Goal: Task Accomplishment & Management: Manage account settings

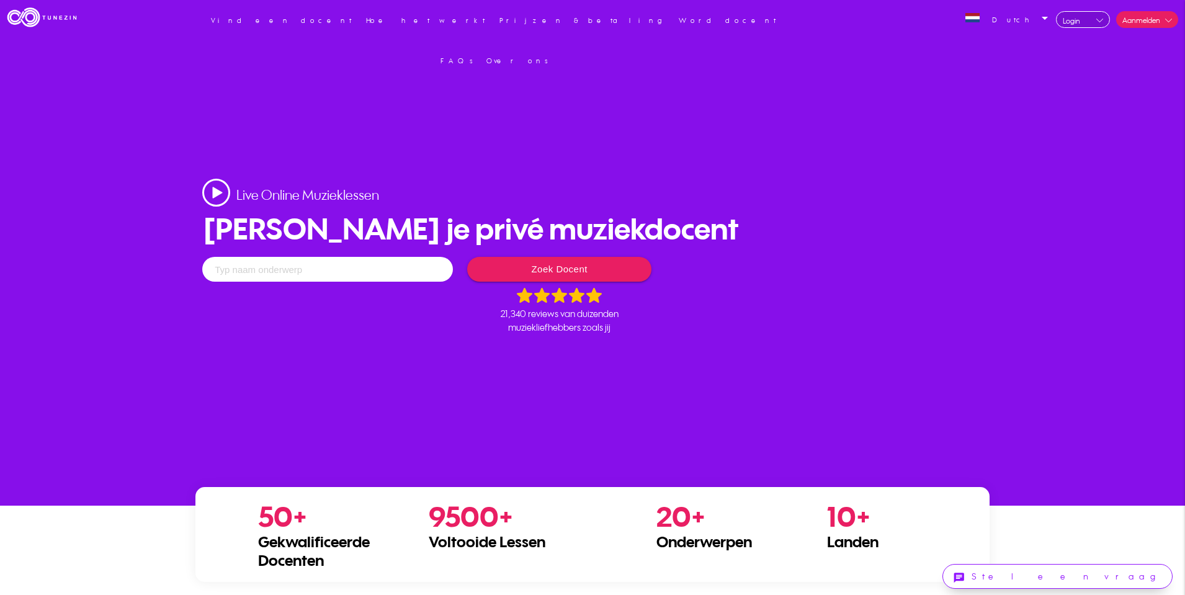
click at [1100, 20] on img at bounding box center [1099, 21] width 7 height 4
click at [1076, 45] on link "Login als docent" at bounding box center [1073, 43] width 73 height 31
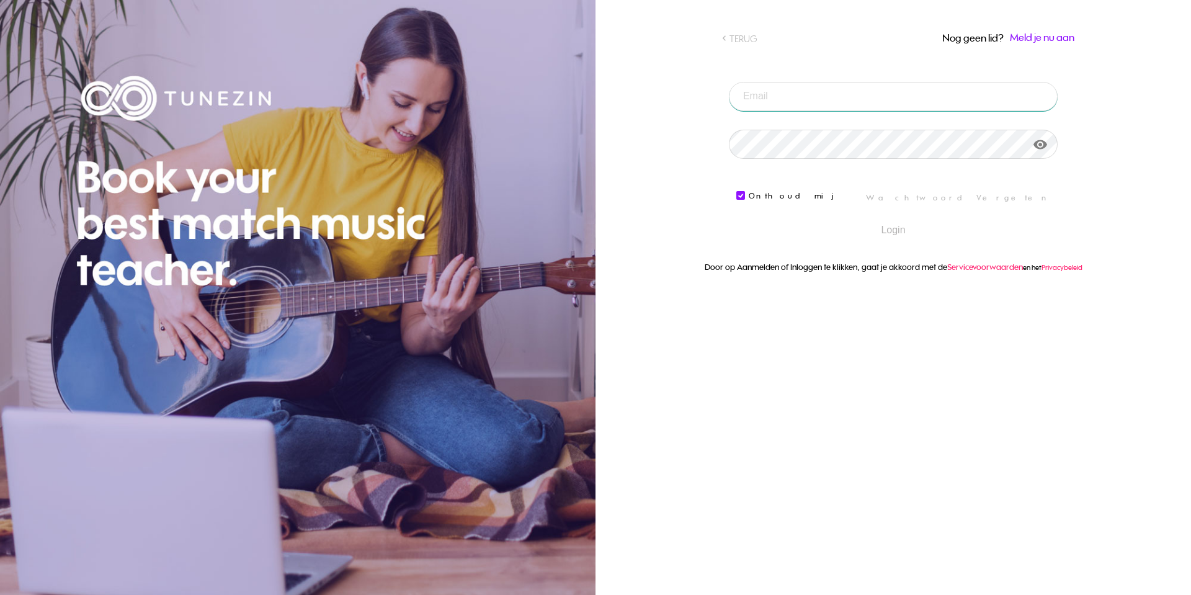
type input "info@sydhorster.nl"
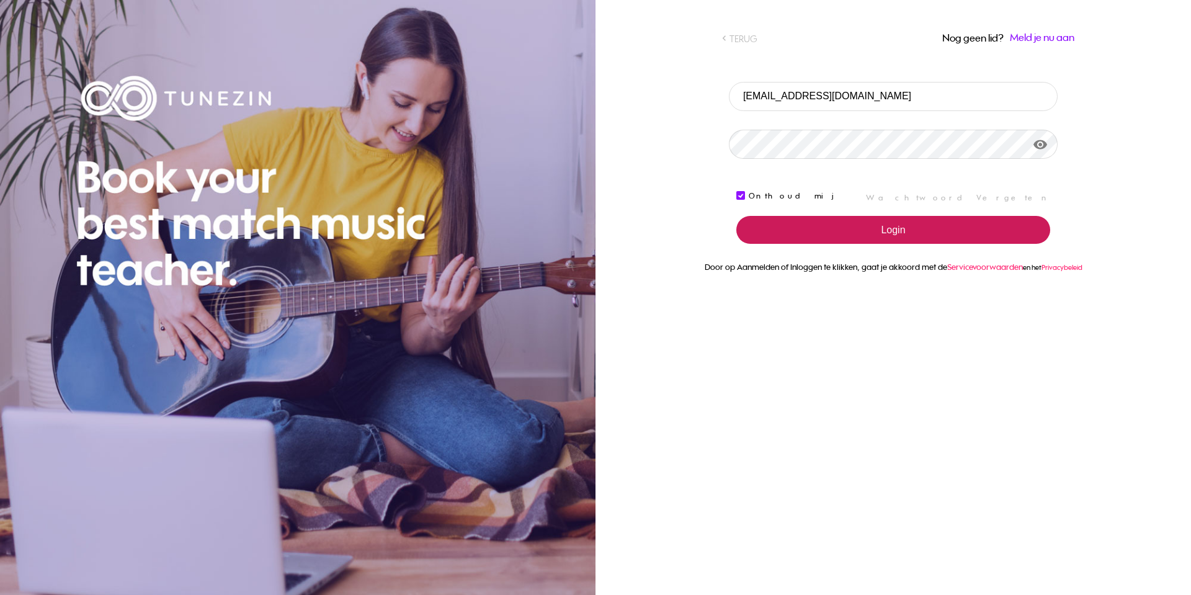
click at [903, 230] on button "Login" at bounding box center [893, 230] width 314 height 28
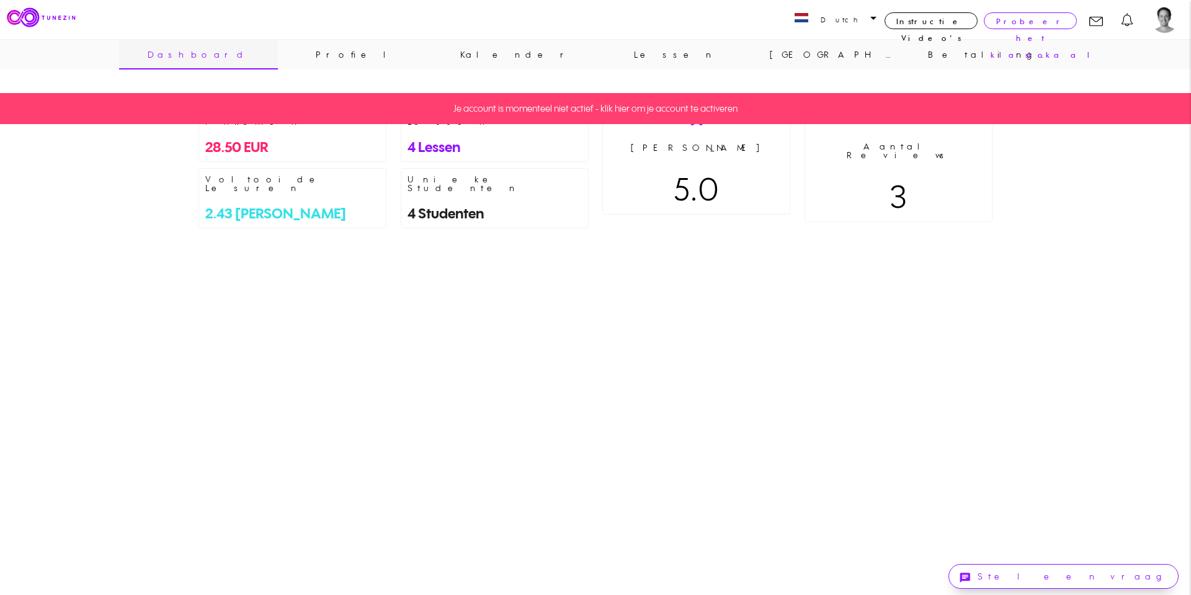
click at [607, 112] on link "Je account is momenteel niet actief - klik hier om je account te activeren" at bounding box center [595, 108] width 1191 height 31
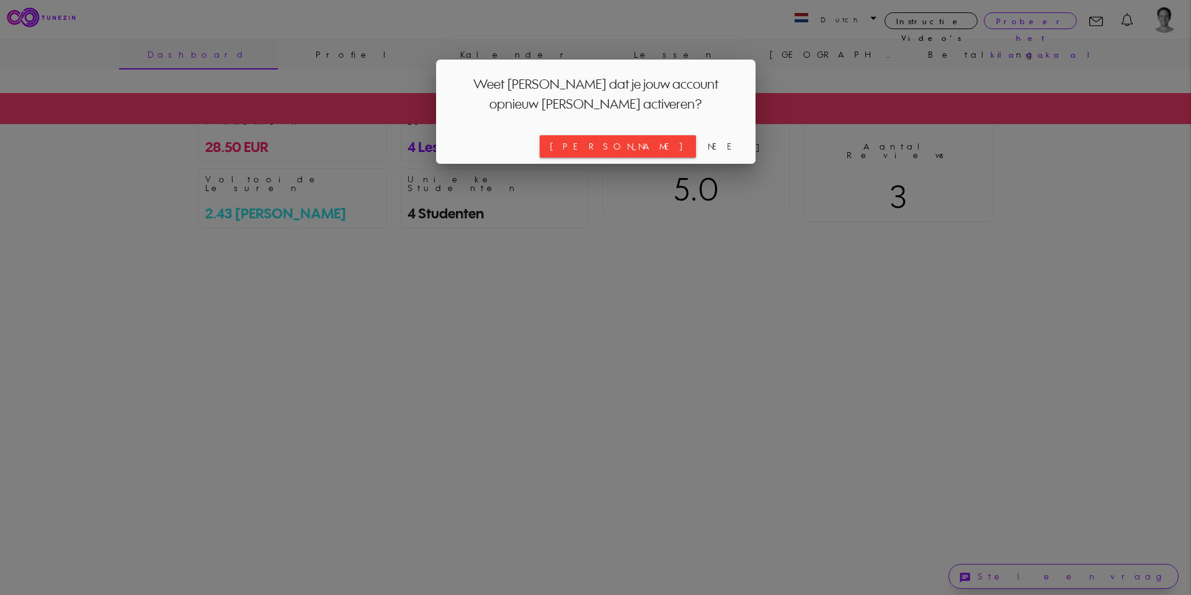
click at [707, 242] on div at bounding box center [595, 223] width 1191 height 744
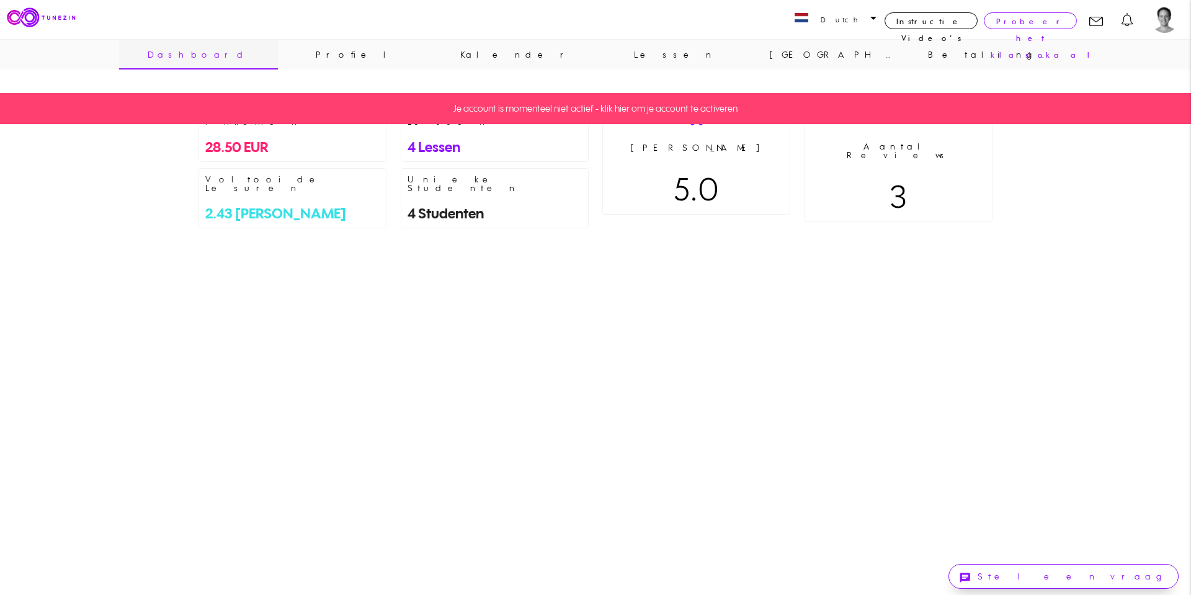
click at [235, 141] on div "Je account is momenteel niet actief - klik hier om je account te activeren" at bounding box center [595, 344] width 1191 height 502
click at [240, 135] on div "Je account is momenteel niet actief - klik hier om je account te activeren" at bounding box center [595, 344] width 1191 height 502
click at [353, 54] on link "Profiel" at bounding box center [357, 55] width 159 height 30
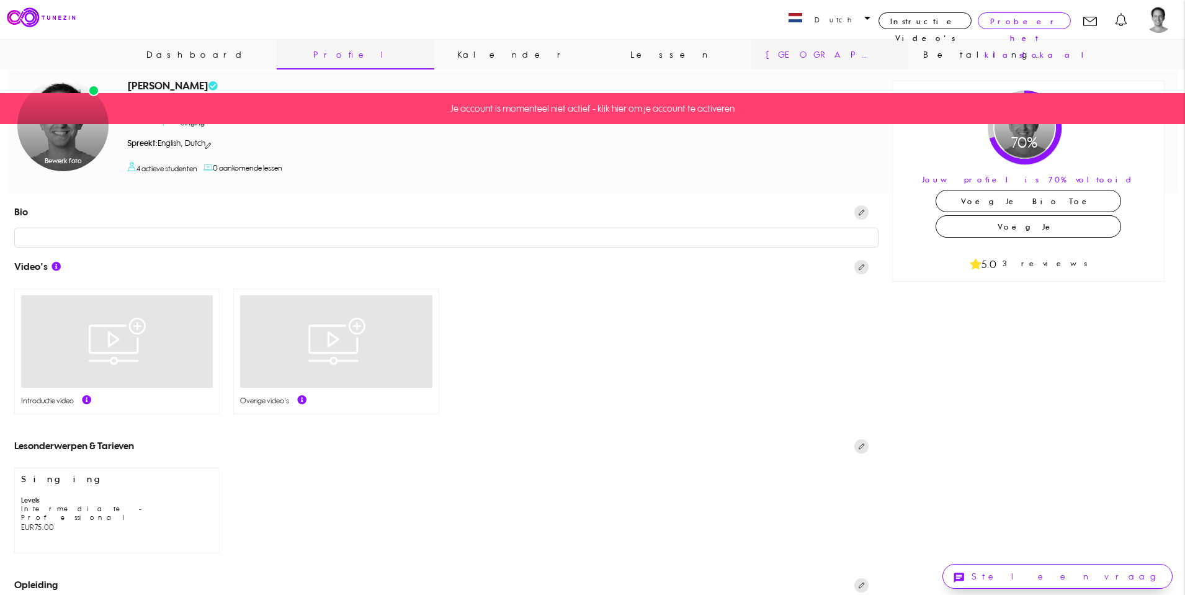
click at [807, 56] on link "[GEOGRAPHIC_DATA]" at bounding box center [830, 55] width 158 height 30
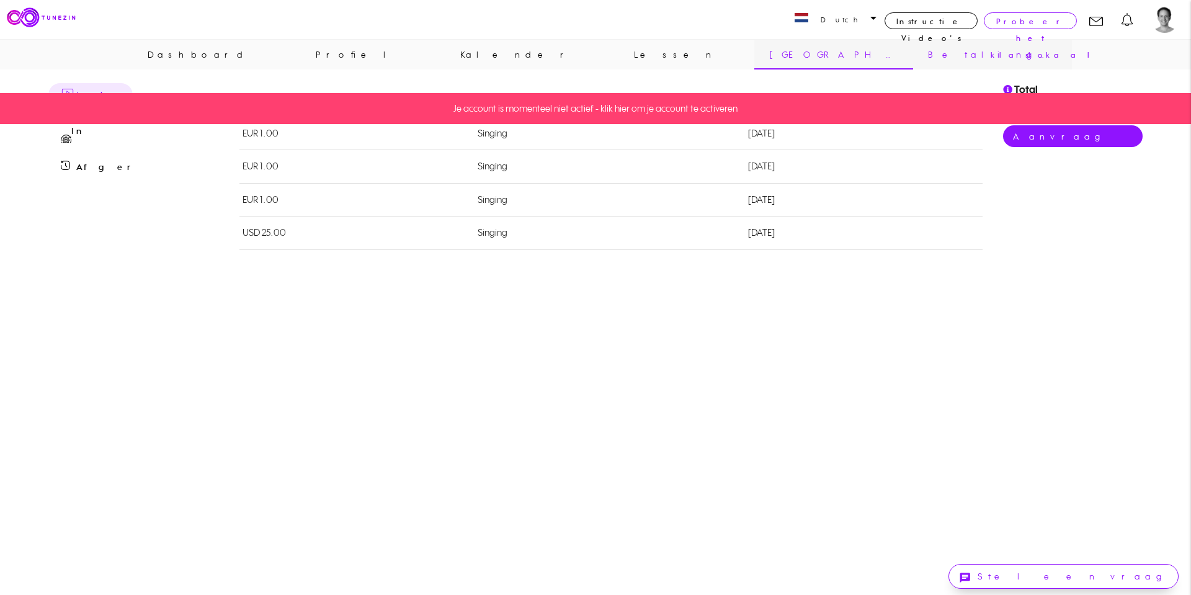
click at [972, 56] on link "Betalingsinstellingen" at bounding box center [992, 55] width 159 height 30
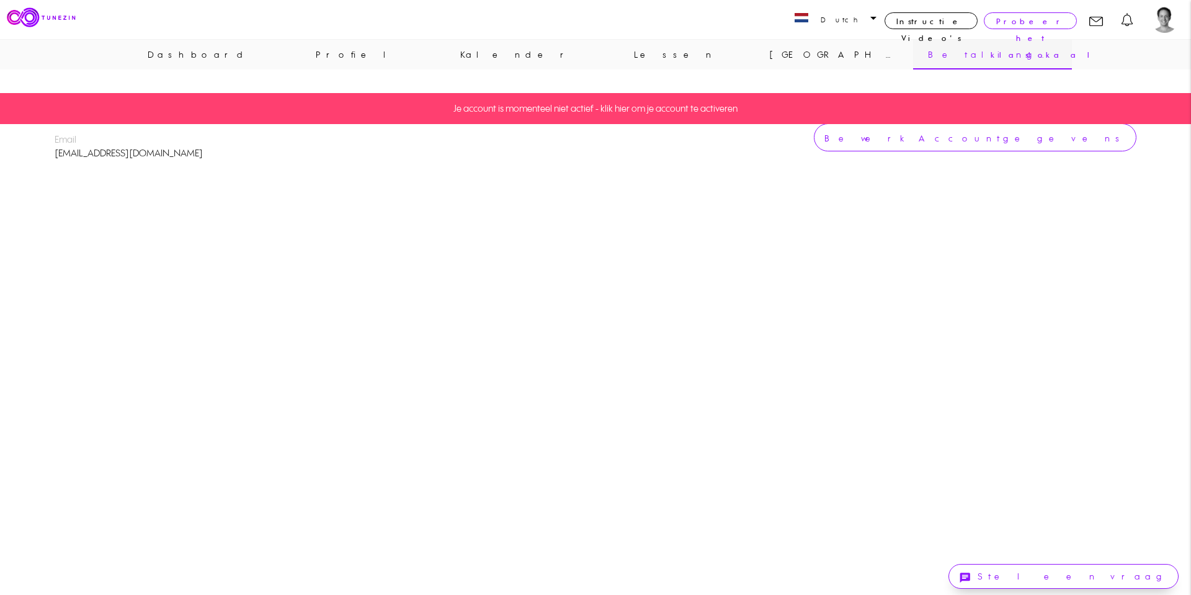
click at [1060, 138] on div "Je account is momenteel niet actief - klik hier om je account te activeren" at bounding box center [595, 344] width 1191 height 502
click at [1049, 139] on div "Je account is momenteel niet actief - klik hier om je account te activeren" at bounding box center [595, 344] width 1191 height 502
click at [685, 109] on link "Je account is momenteel niet actief - klik hier om je account te activeren" at bounding box center [595, 108] width 1191 height 31
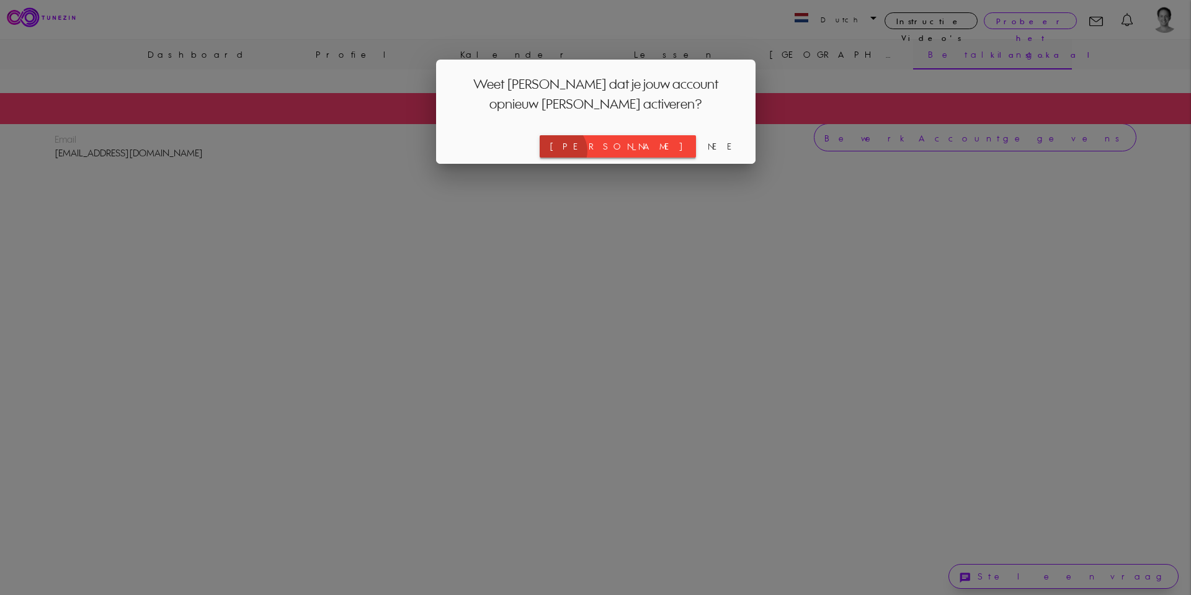
click at [696, 151] on link "[PERSON_NAME]" at bounding box center [618, 146] width 156 height 22
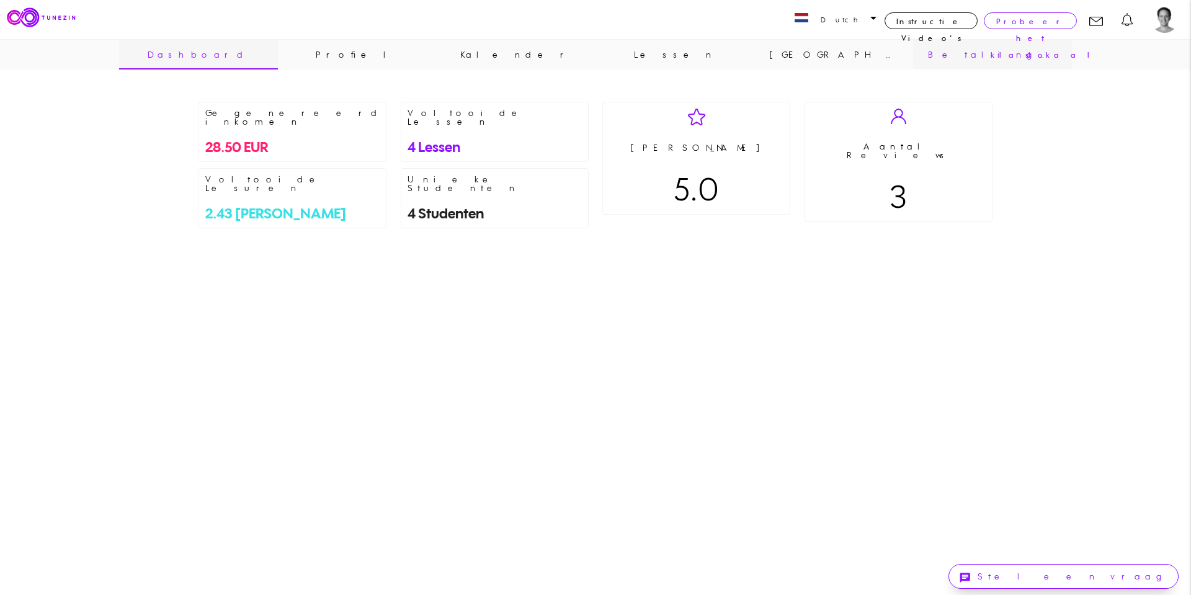
click at [975, 56] on link "Betalingsinstellingen" at bounding box center [992, 55] width 159 height 30
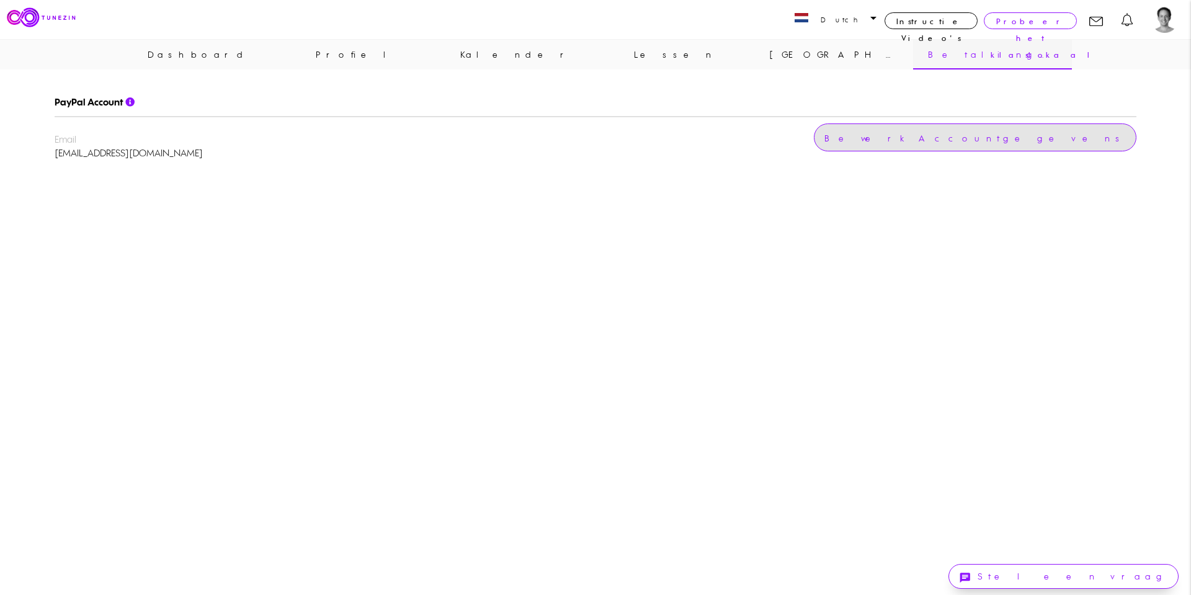
click at [1068, 140] on link "Bewerk Accountgegevens" at bounding box center [975, 137] width 323 height 28
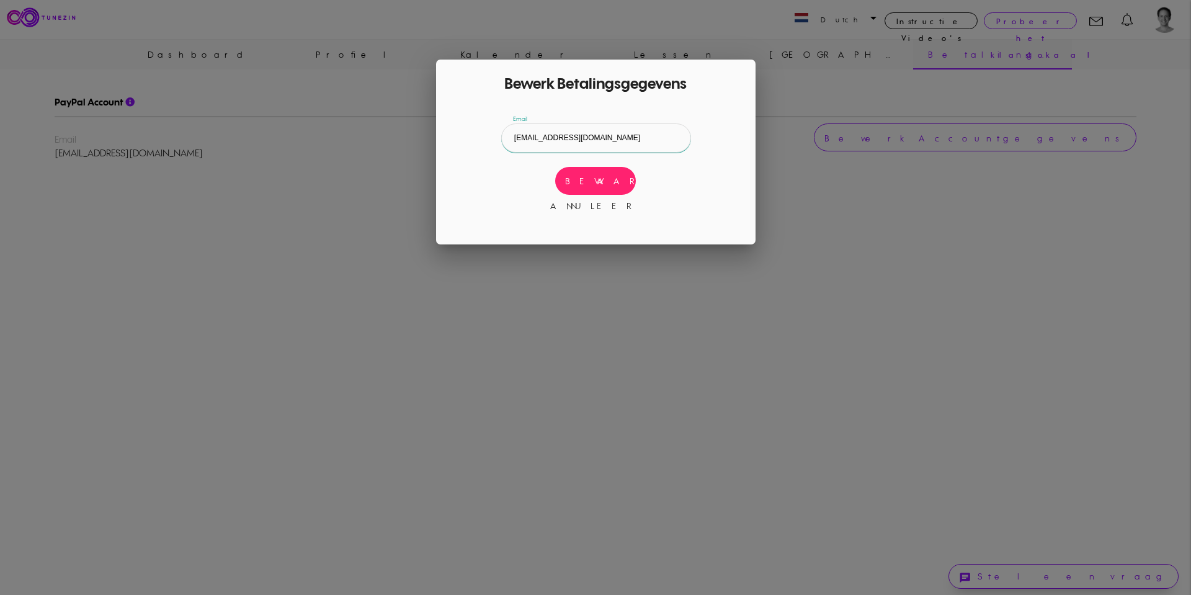
click at [566, 146] on input "[EMAIL_ADDRESS][DOMAIN_NAME]" at bounding box center [596, 137] width 190 height 29
drag, startPoint x: 548, startPoint y: 139, endPoint x: 370, endPoint y: 145, distance: 177.5
click at [367, 149] on body "Loading... Dutch arrow_drop_down English Dutch Instructie Video's Probeer het k…" at bounding box center [595, 111] width 1191 height 143
type input "schaamluisje@hotmail.com"
click at [586, 177] on link "Bewaar" at bounding box center [595, 181] width 81 height 28
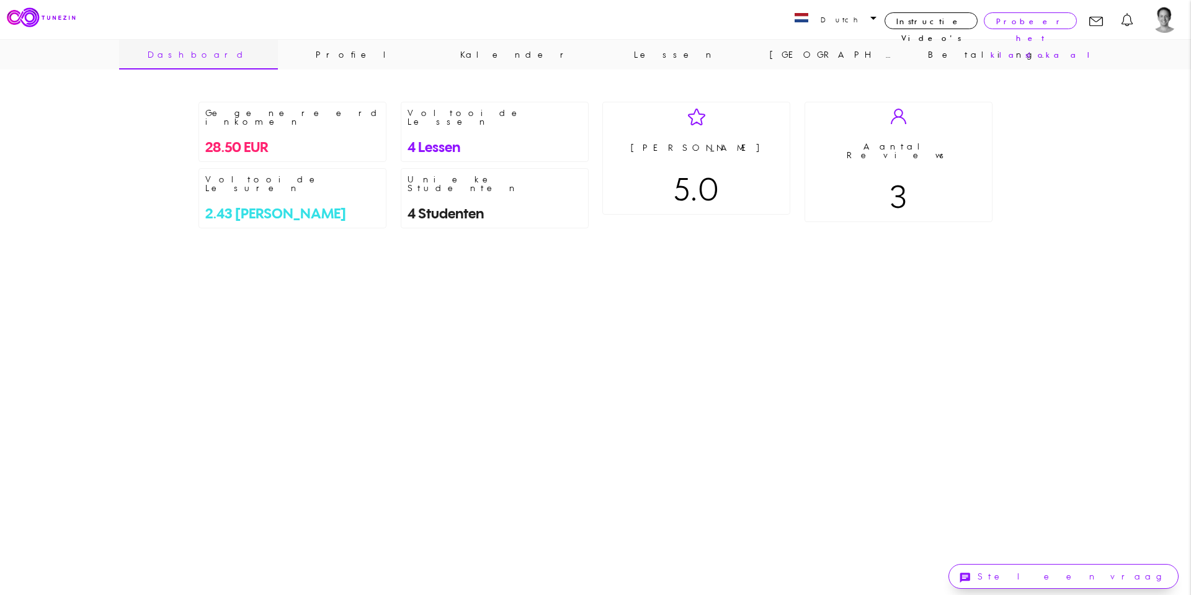
click at [836, 49] on div "Dutch arrow_drop_down English Dutch Instructie Video's Probeer het klaslokaal B…" at bounding box center [695, 25] width 993 height 51
click at [833, 56] on link "[GEOGRAPHIC_DATA]" at bounding box center [833, 55] width 159 height 30
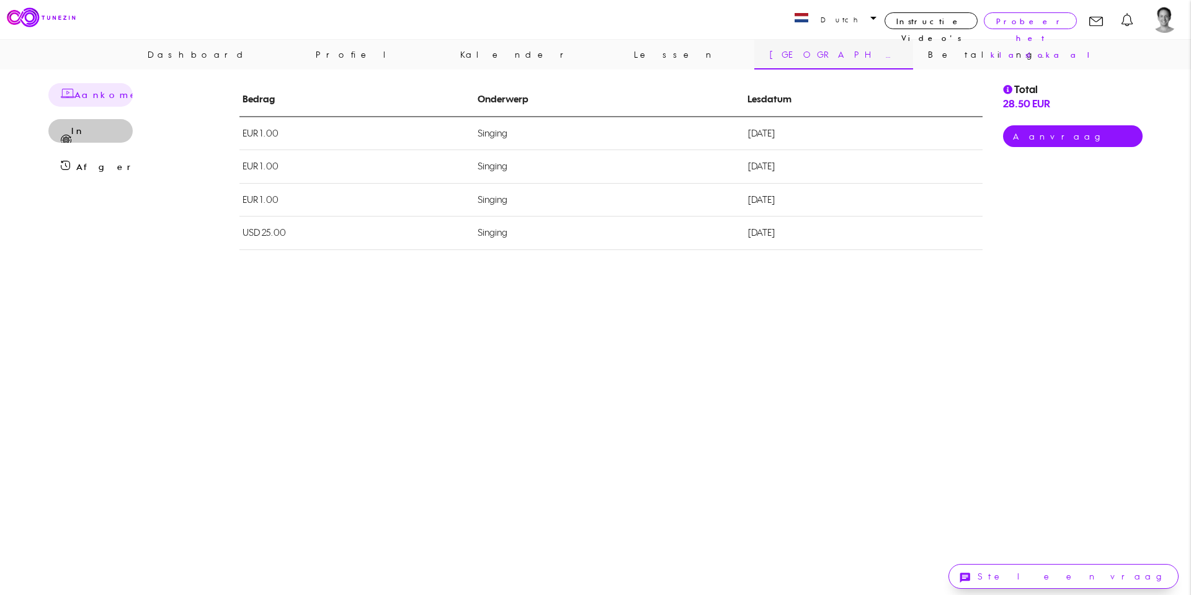
click at [84, 130] on td "In Behandeling" at bounding box center [129, 142] width 117 height 47
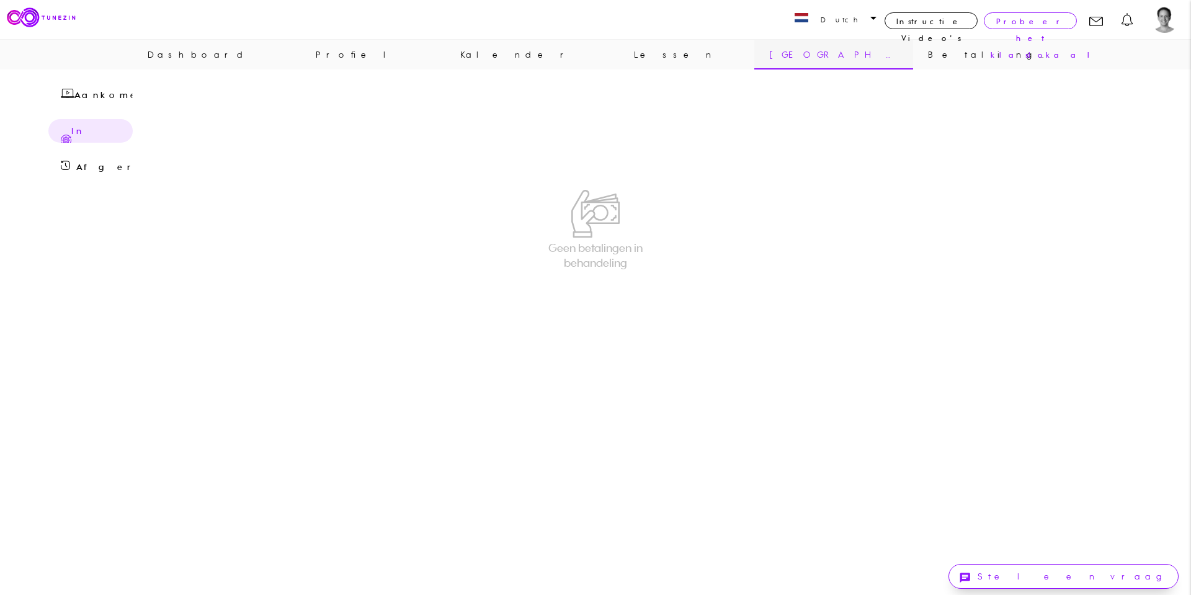
click at [98, 172] on td "Afgerond" at bounding box center [120, 167] width 89 height 24
click at [94, 96] on td "Aankomend" at bounding box center [116, 95] width 84 height 24
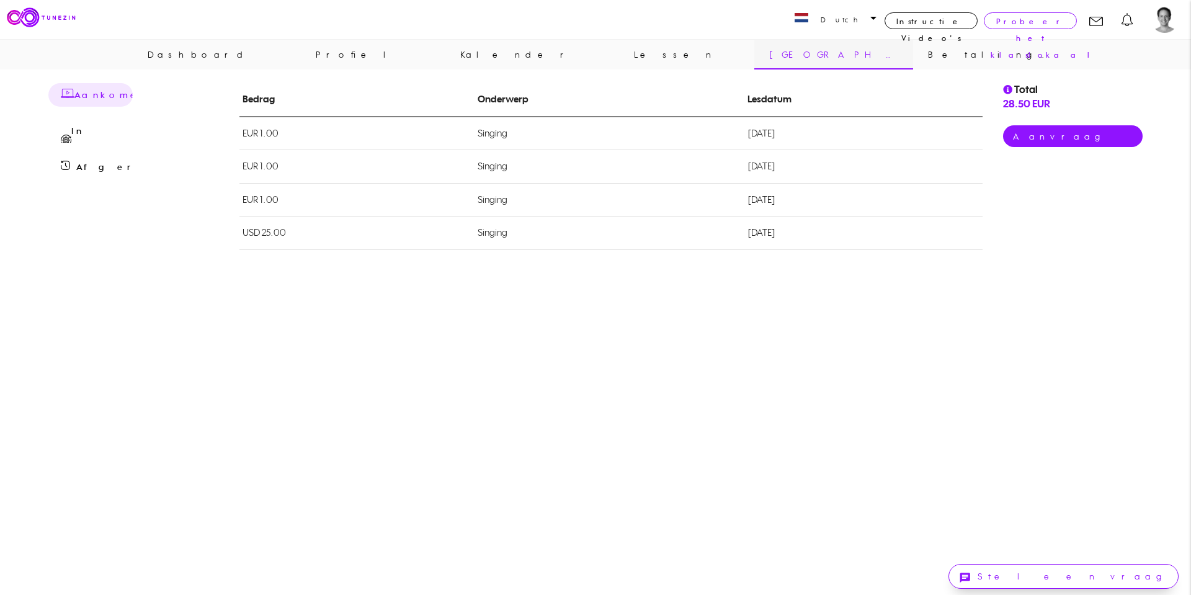
click at [1035, 138] on link "Aanvraag voor betaling" at bounding box center [1073, 136] width 140 height 22
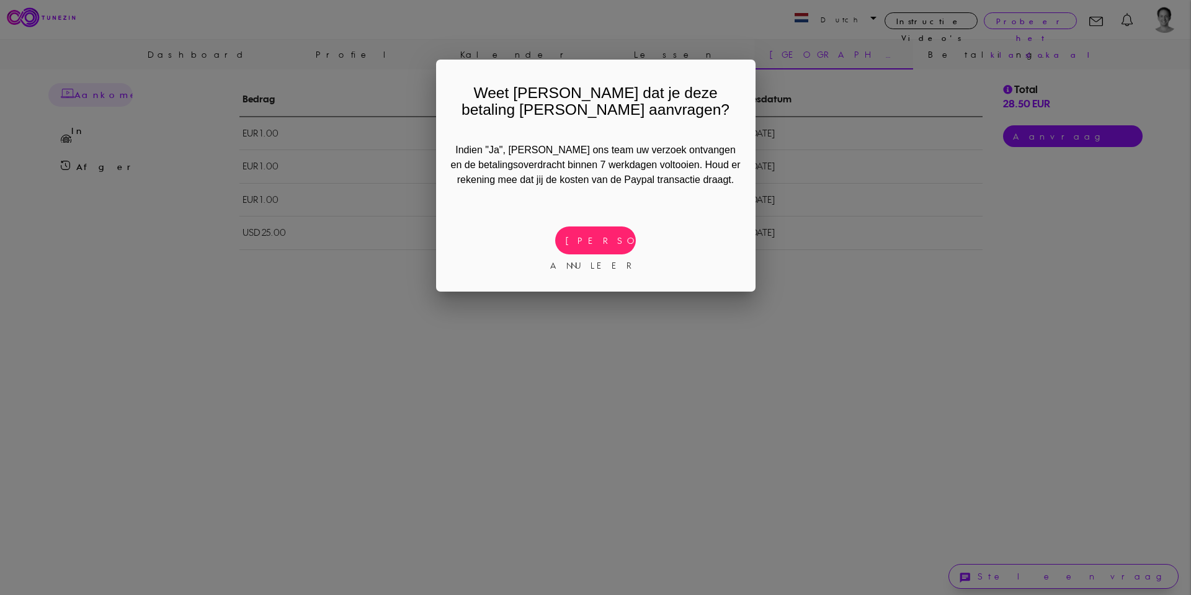
click at [602, 246] on link "[PERSON_NAME]" at bounding box center [595, 240] width 81 height 28
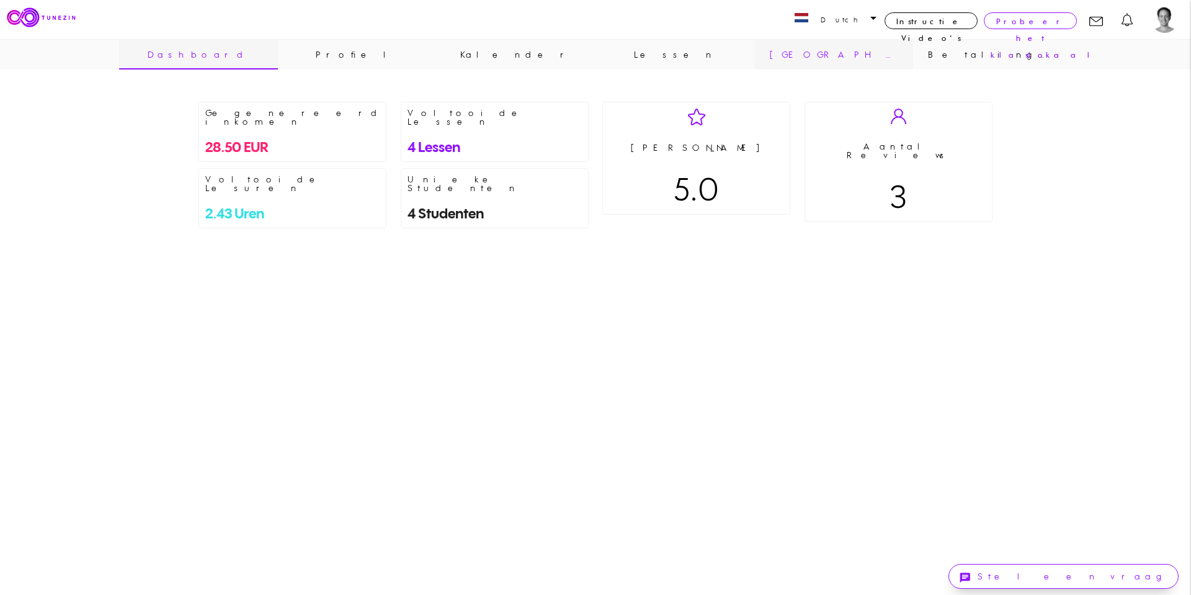
click at [851, 55] on link "[GEOGRAPHIC_DATA]" at bounding box center [833, 55] width 159 height 30
